Goal: Information Seeking & Learning: Check status

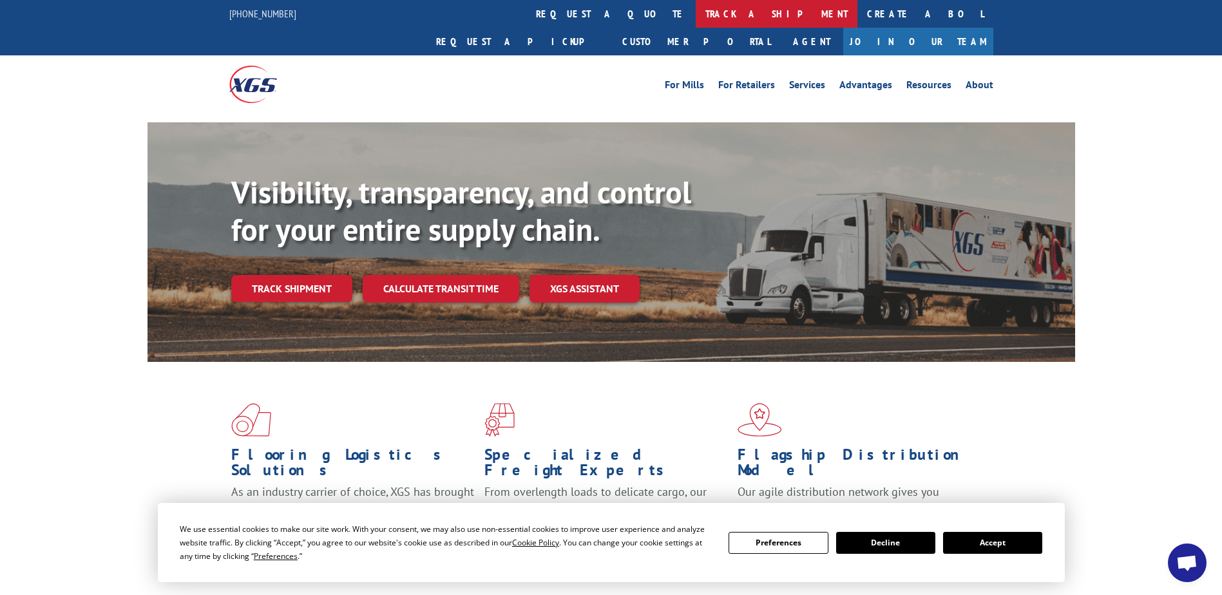
click at [696, 10] on link "track a shipment" at bounding box center [777, 14] width 162 height 28
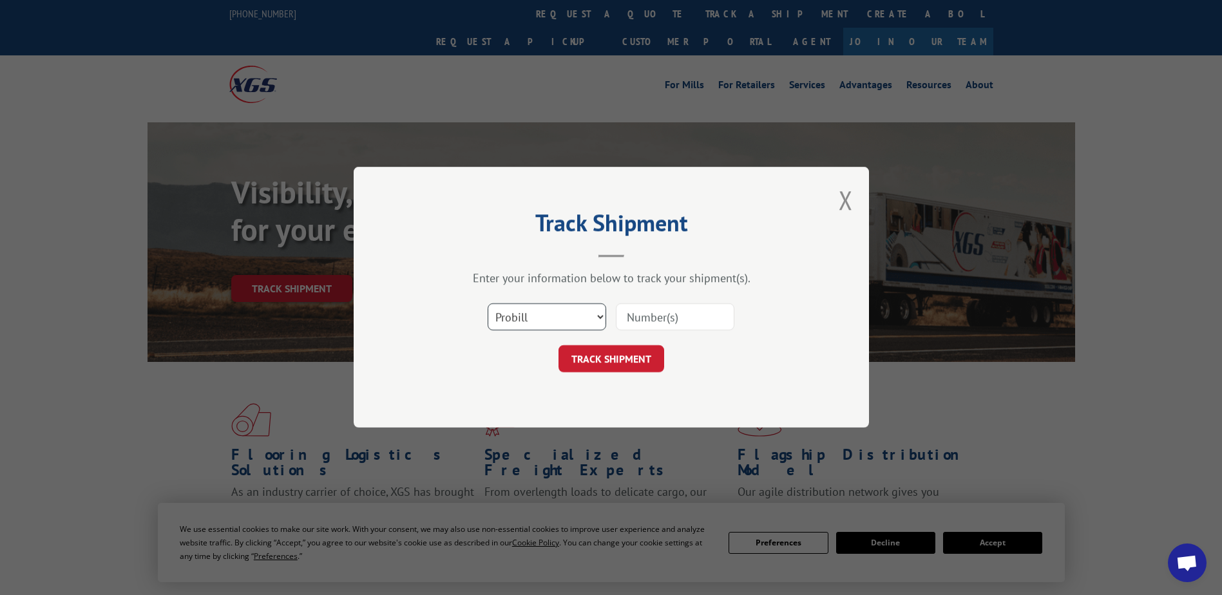
click at [595, 314] on select "Select category... Probill BOL PO" at bounding box center [547, 317] width 119 height 27
select select "bol"
click at [488, 304] on select "Select category... Probill BOL PO" at bounding box center [547, 317] width 119 height 27
click at [697, 311] on input at bounding box center [675, 317] width 119 height 27
type input "2871953"
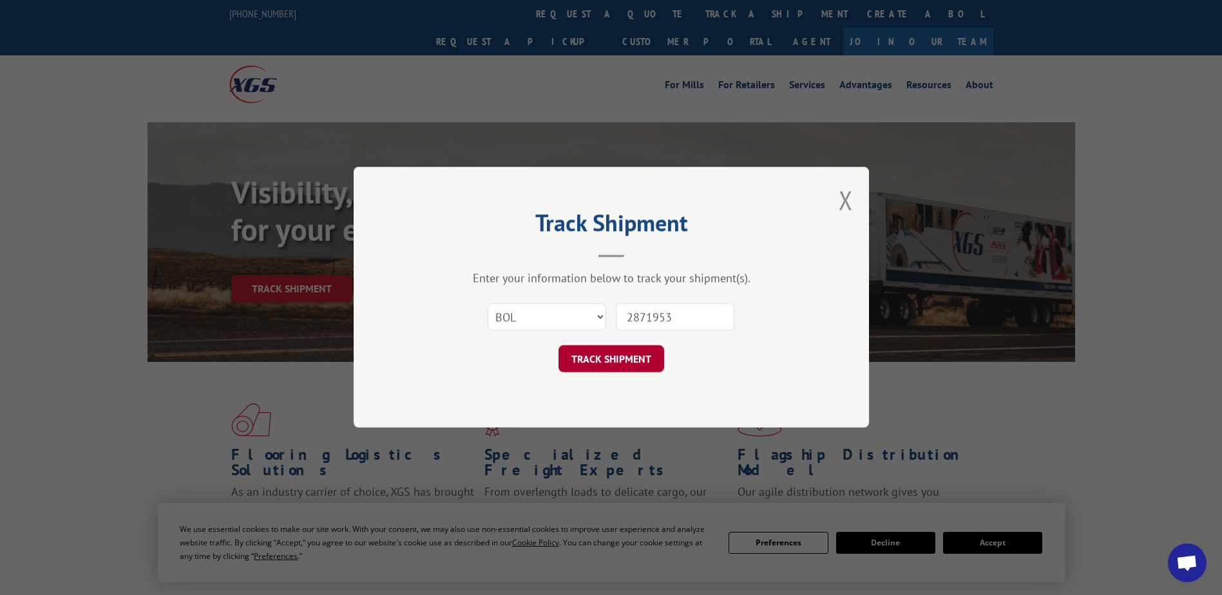
click at [622, 356] on button "TRACK SHIPMENT" at bounding box center [612, 359] width 106 height 27
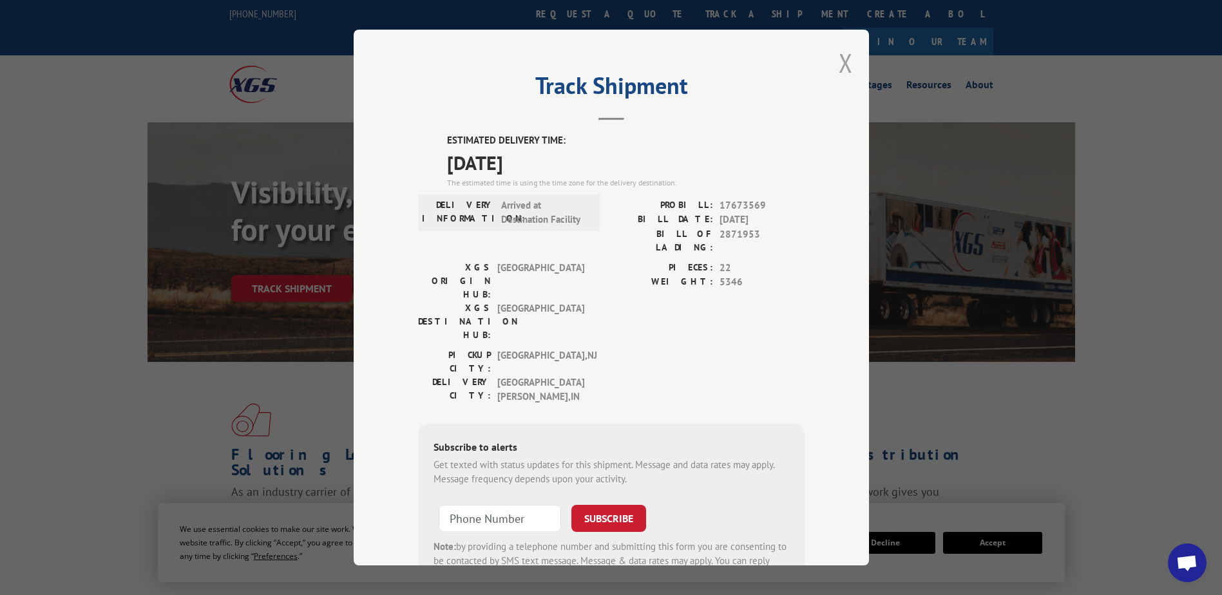
click at [841, 61] on button "Close modal" at bounding box center [846, 63] width 14 height 34
